Goal: Task Accomplishment & Management: Manage account settings

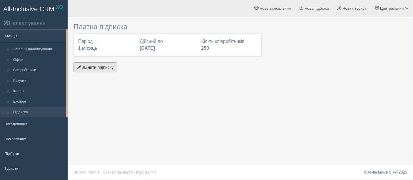
click at [103, 66] on button "Змінити підписку" at bounding box center [95, 67] width 44 height 10
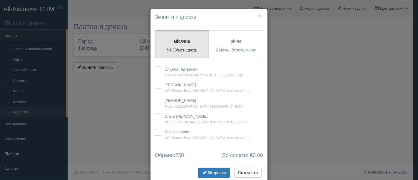
click at [122, 70] on div "× Змінити підписку місячна €4.33/менеджер річна 2 місяці безкоштовно Будь ласка…" at bounding box center [209, 90] width 418 height 180
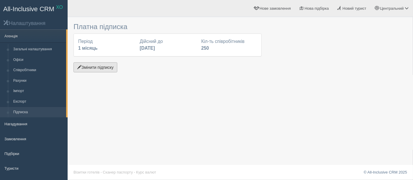
click at [88, 65] on button "Змінити підписку" at bounding box center [95, 67] width 44 height 10
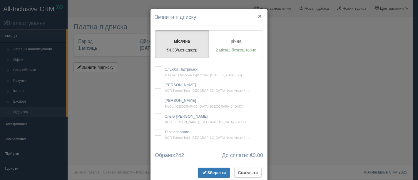
click at [314, 58] on div "× Змінити підписку місячна €4.33/менеджер річна 2 місяці безкоштовно Будь ласка…" at bounding box center [209, 90] width 418 height 180
click at [258, 16] on button "×" at bounding box center [260, 16] width 4 height 6
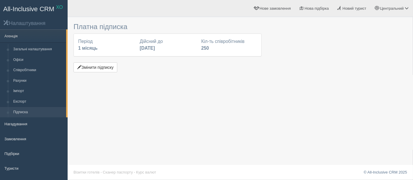
drag, startPoint x: 328, startPoint y: 70, endPoint x: 321, endPoint y: 89, distance: 20.4
click at [328, 70] on div at bounding box center [239, 47] width 333 height 54
drag, startPoint x: 375, startPoint y: 78, endPoint x: 367, endPoint y: 74, distance: 8.8
click at [375, 78] on div "Платна підписка Період 1 місяць Дійсний до 31 жовтня 2025 Кіл-ть співробітників…" at bounding box center [240, 90] width 345 height 180
